Goal: Task Accomplishment & Management: Use online tool/utility

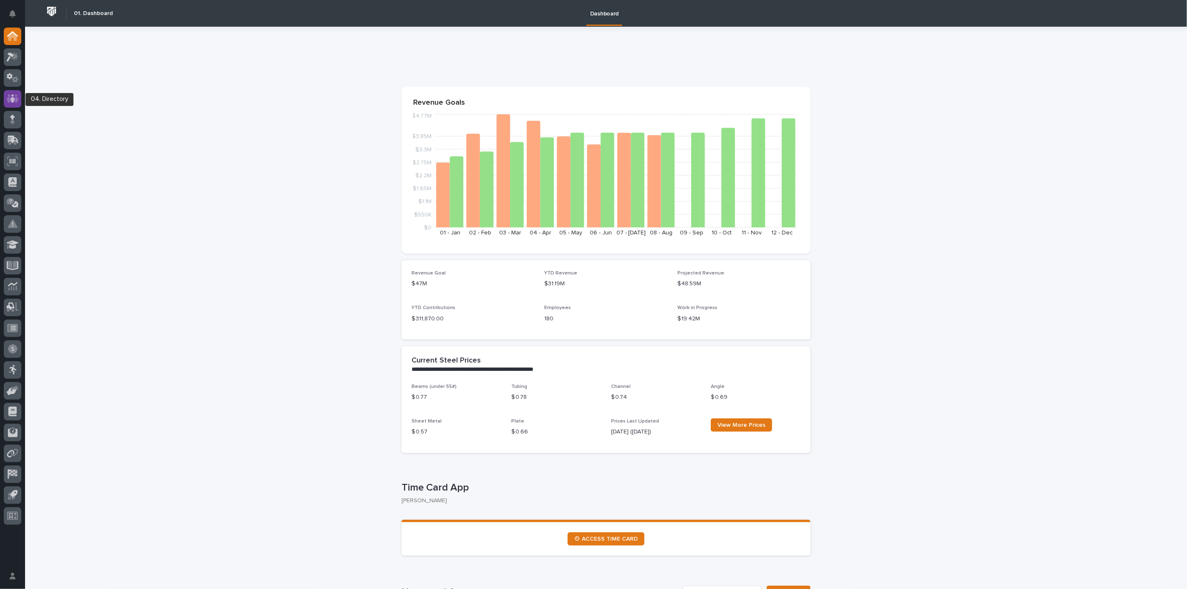
click at [8, 101] on icon at bounding box center [13, 99] width 12 height 10
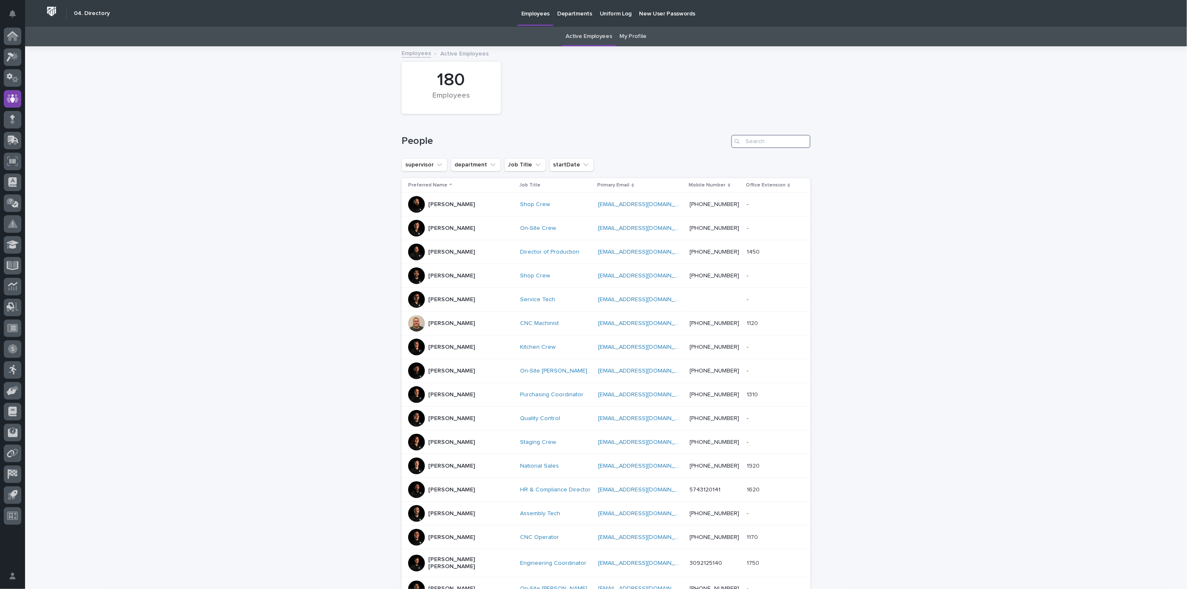
click at [772, 140] on input "Search" at bounding box center [770, 141] width 79 height 13
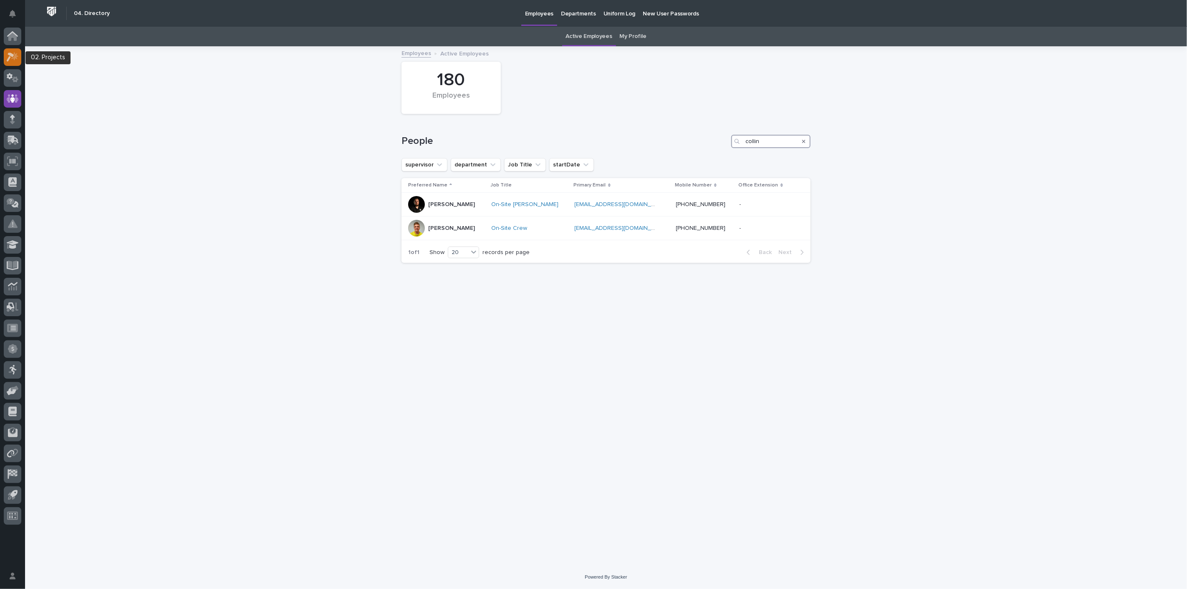
type input "collin"
click at [8, 63] on div at bounding box center [13, 57] width 18 height 18
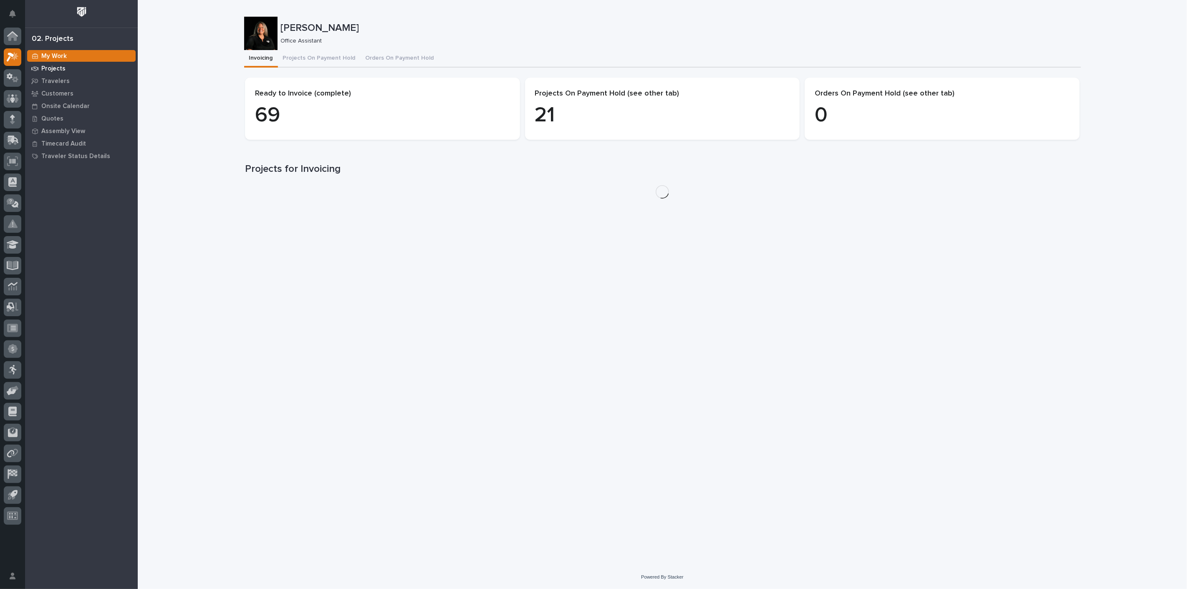
click at [46, 69] on p "Projects" at bounding box center [53, 69] width 24 height 8
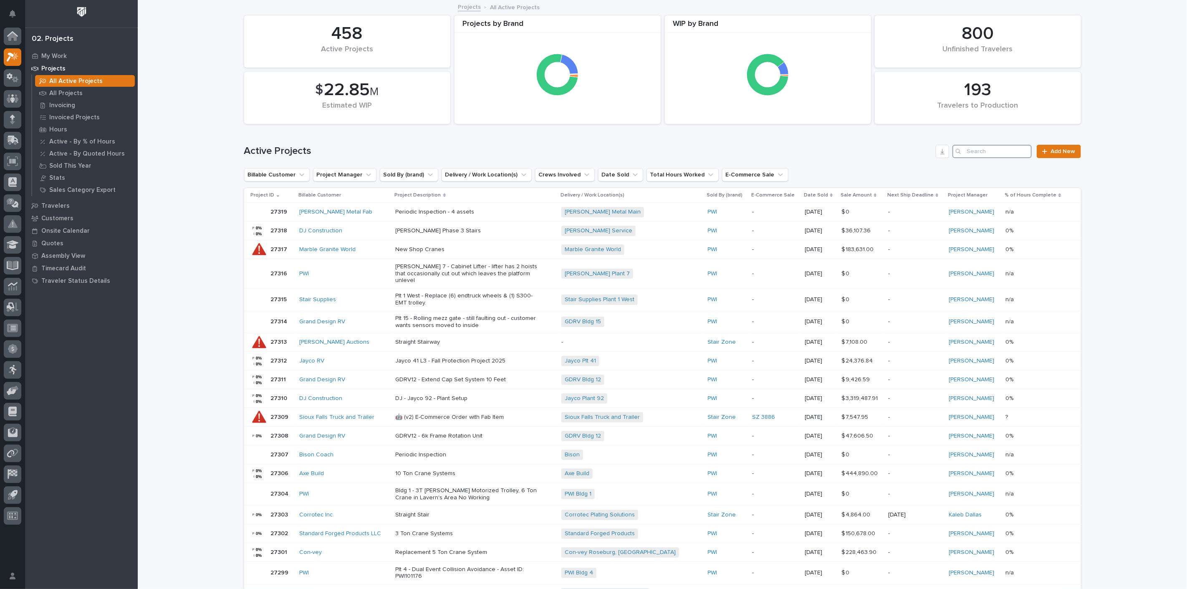
click at [1004, 154] on input "Search" at bounding box center [992, 151] width 79 height 13
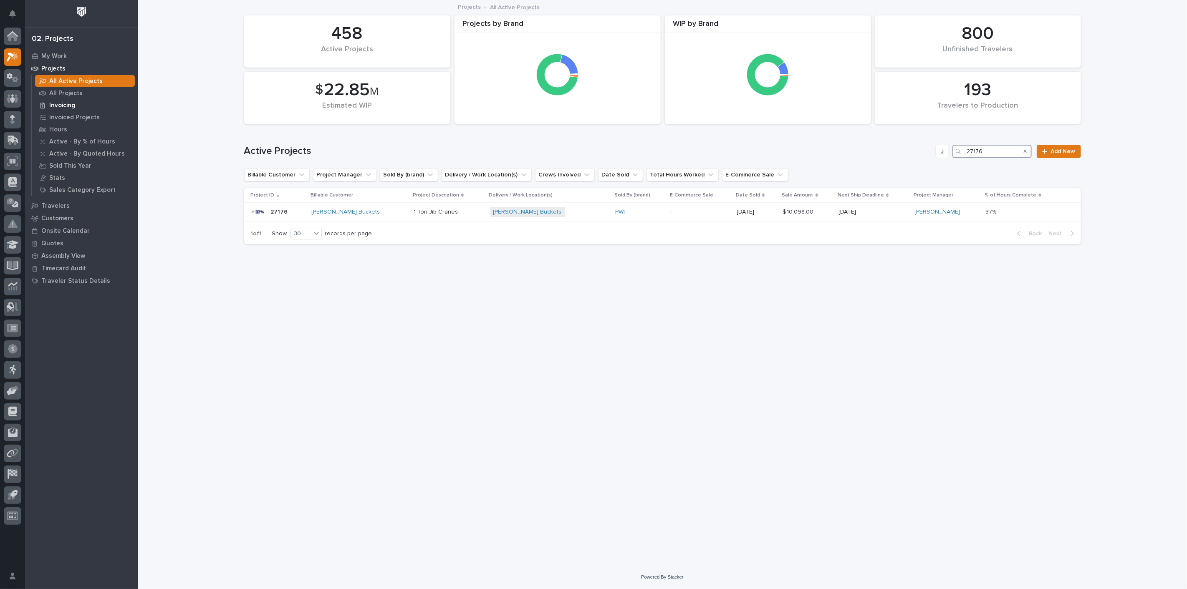
type input "27176"
click at [62, 104] on p "Invoicing" at bounding box center [62, 106] width 26 height 8
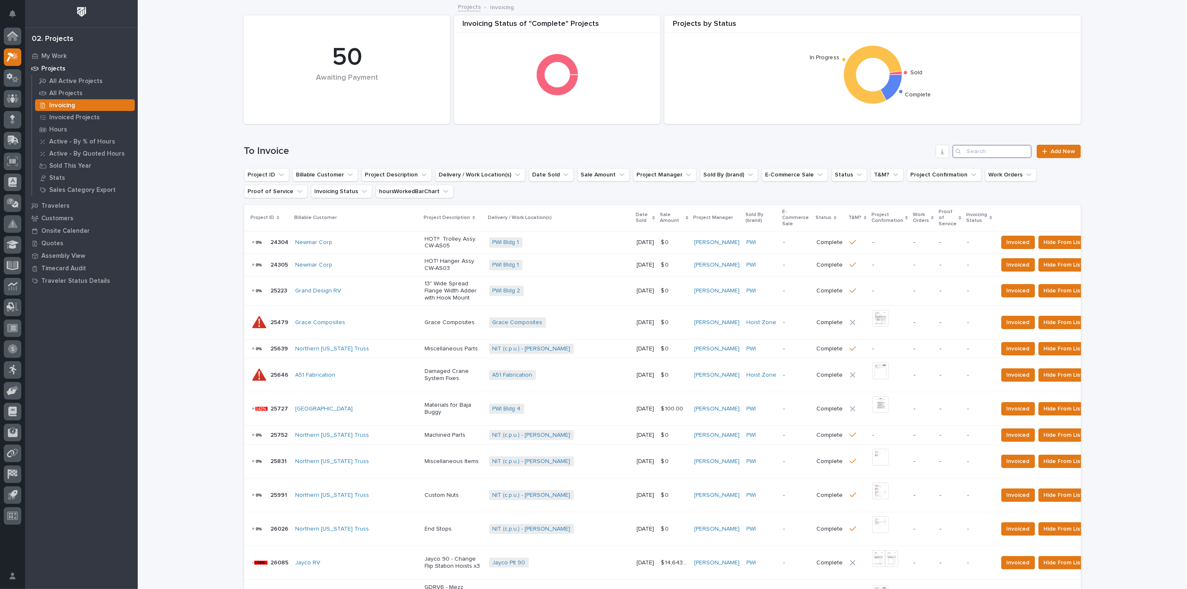
click at [1017, 153] on input "Search" at bounding box center [992, 151] width 79 height 13
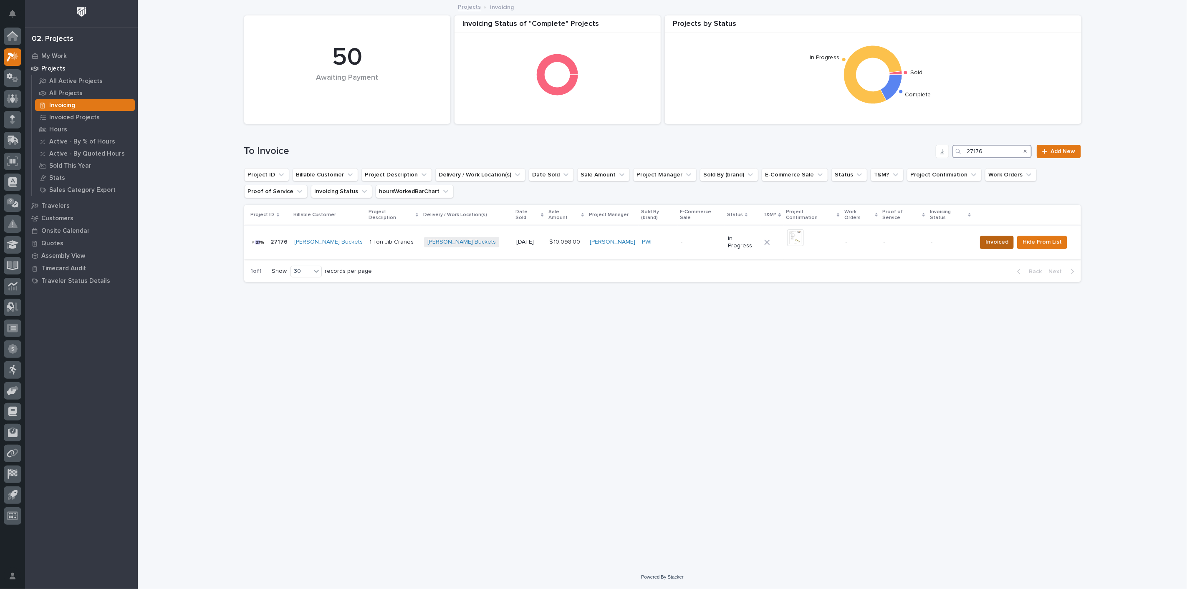
type input "27176"
click at [991, 238] on span "Invoiced" at bounding box center [996, 242] width 23 height 10
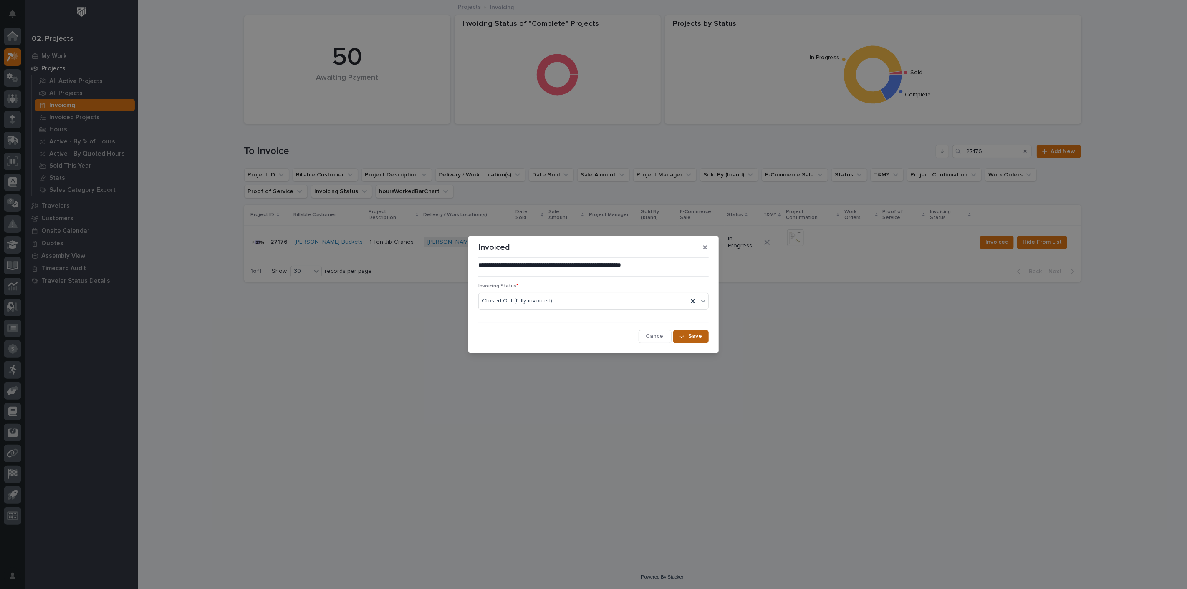
click at [687, 333] on button "Save" at bounding box center [690, 336] width 35 height 13
